Goal: Transaction & Acquisition: Purchase product/service

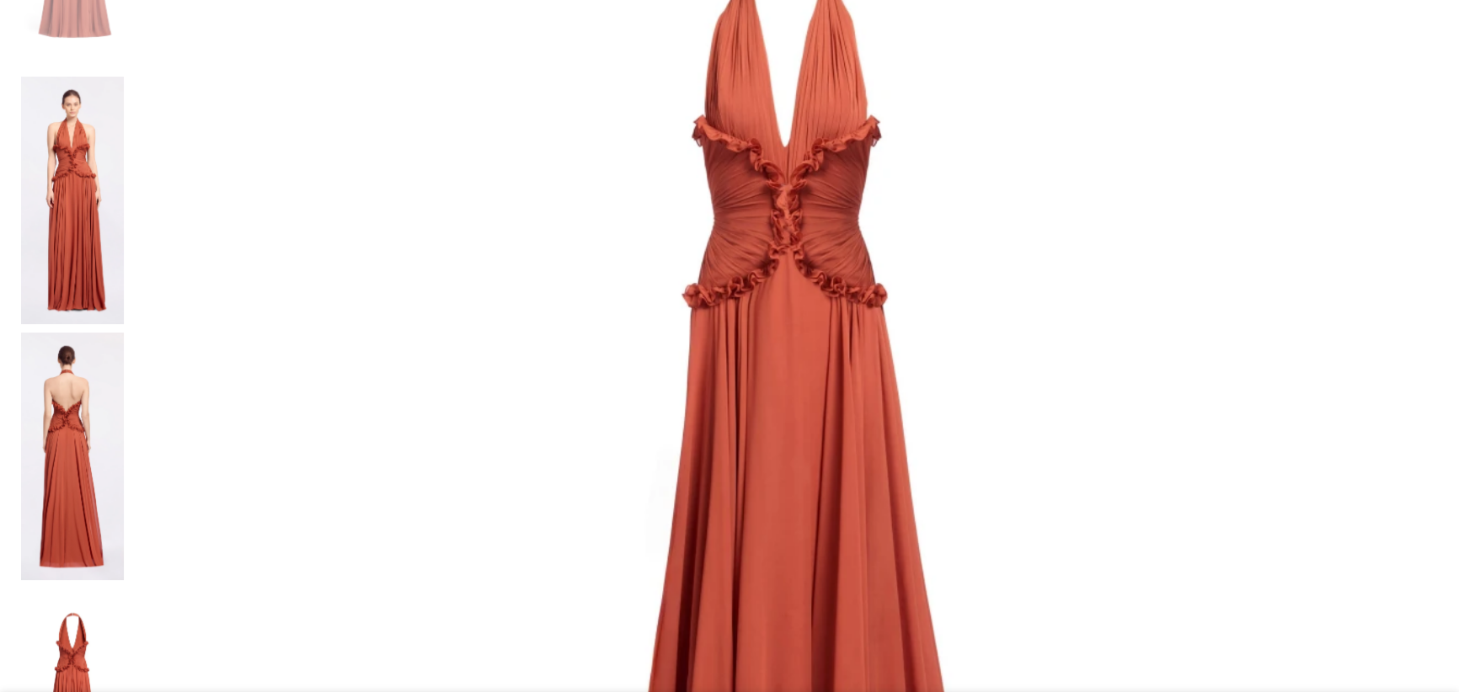
scroll to position [548, 0]
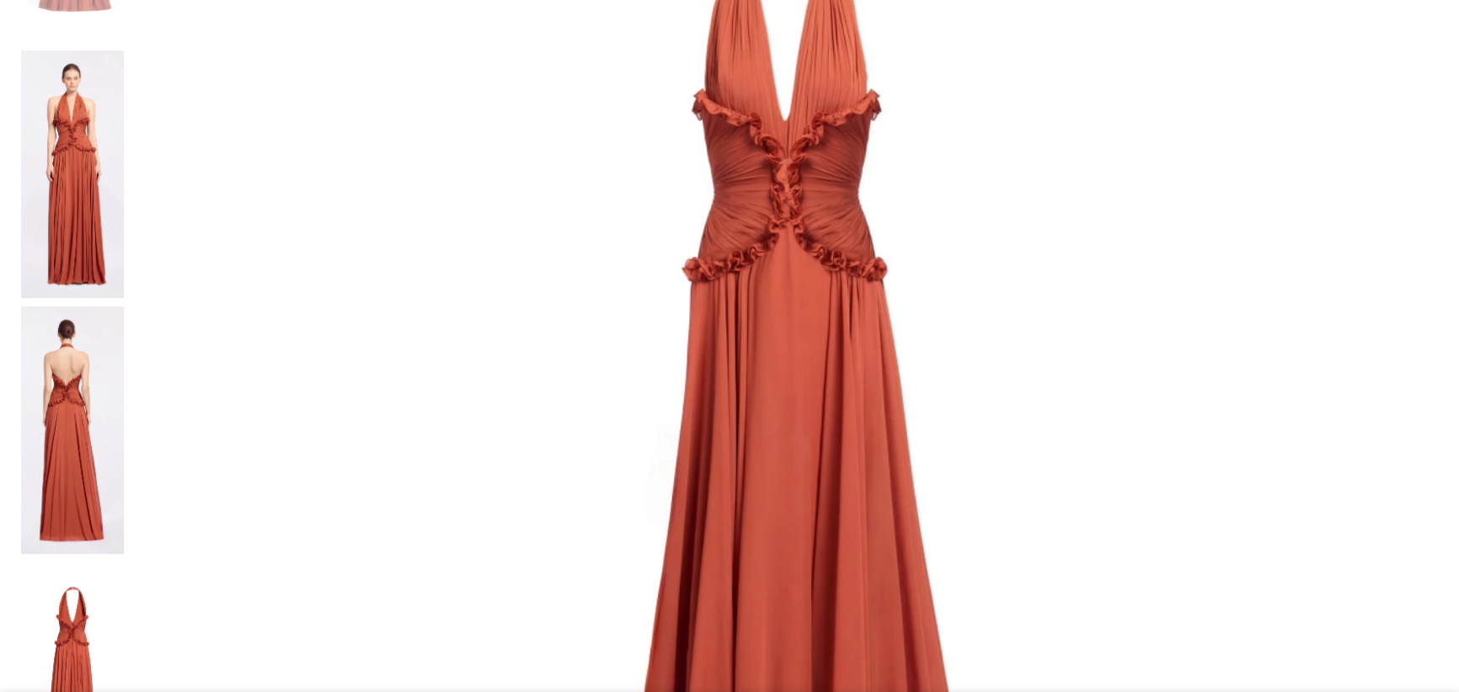
copy link
drag, startPoint x: 1095, startPoint y: 227, endPoint x: 981, endPoint y: 227, distance: 114.6
click at [48, 519] on img at bounding box center [72, 431] width 103 height 248
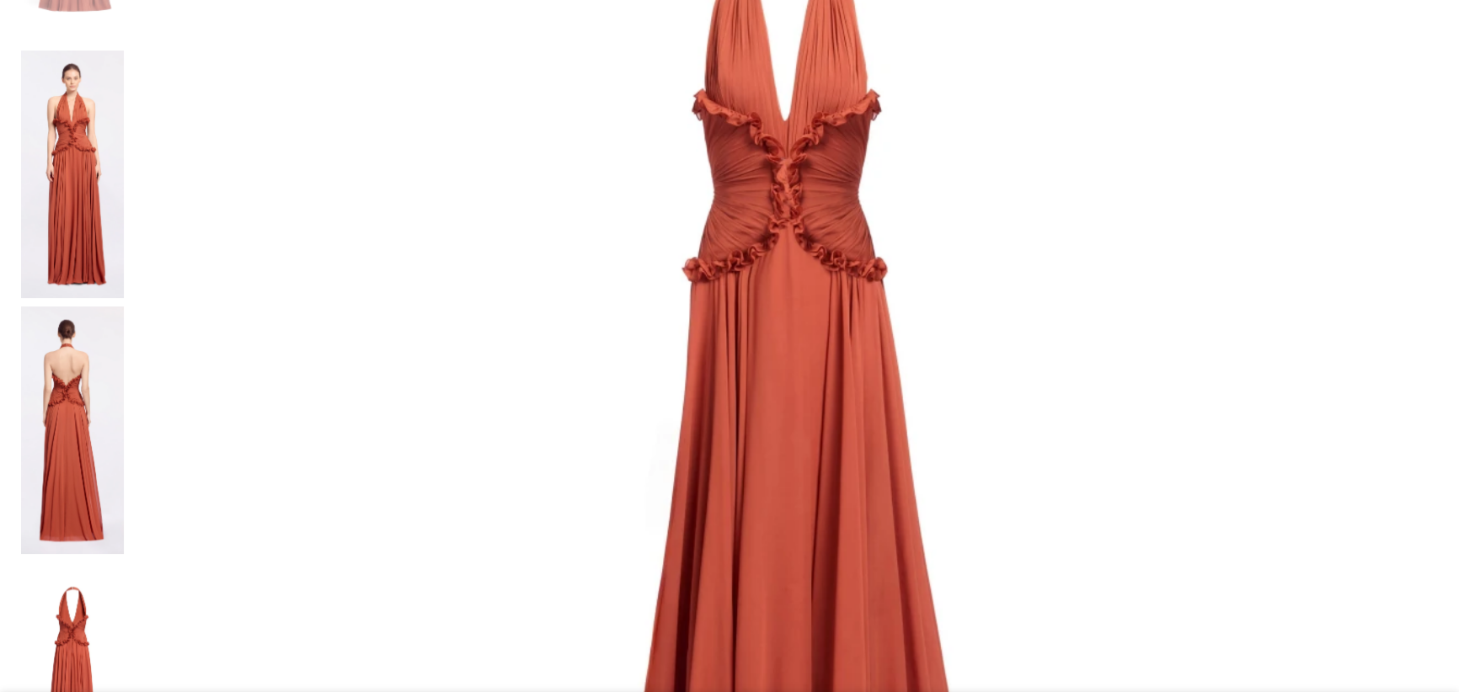
click at [41, 298] on img at bounding box center [72, 175] width 103 height 248
click at [53, 500] on img at bounding box center [72, 431] width 103 height 248
click at [40, 500] on img at bounding box center [72, 431] width 103 height 248
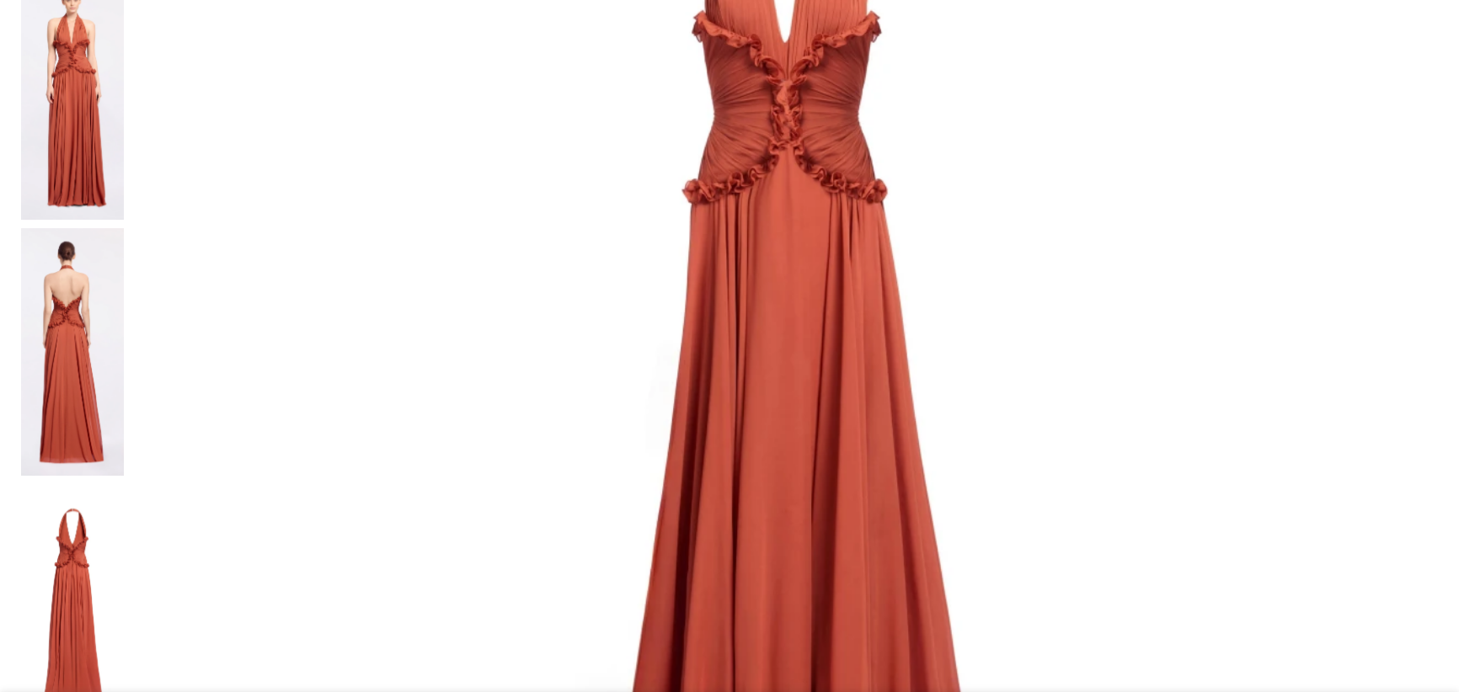
scroll to position [701, 0]
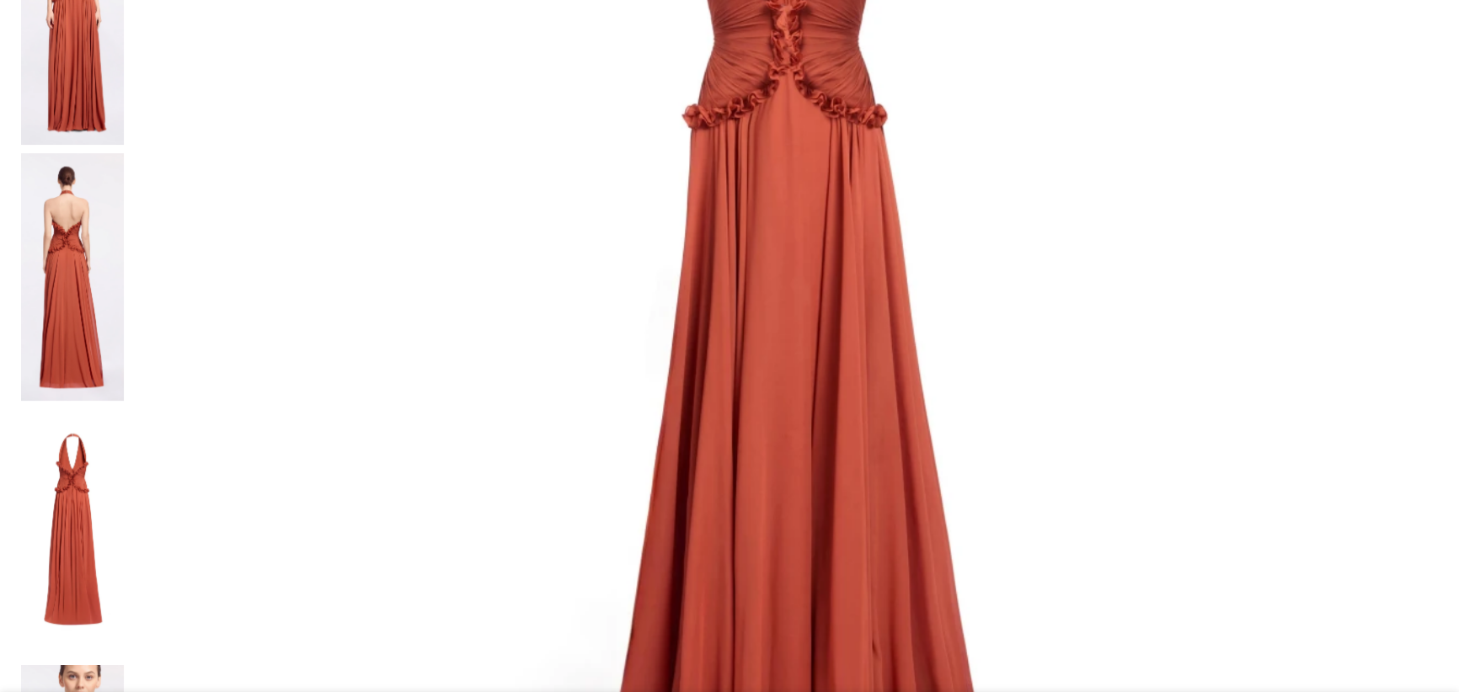
click at [21, 145] on img at bounding box center [72, 21] width 103 height 248
